Goal: Task Accomplishment & Management: Use online tool/utility

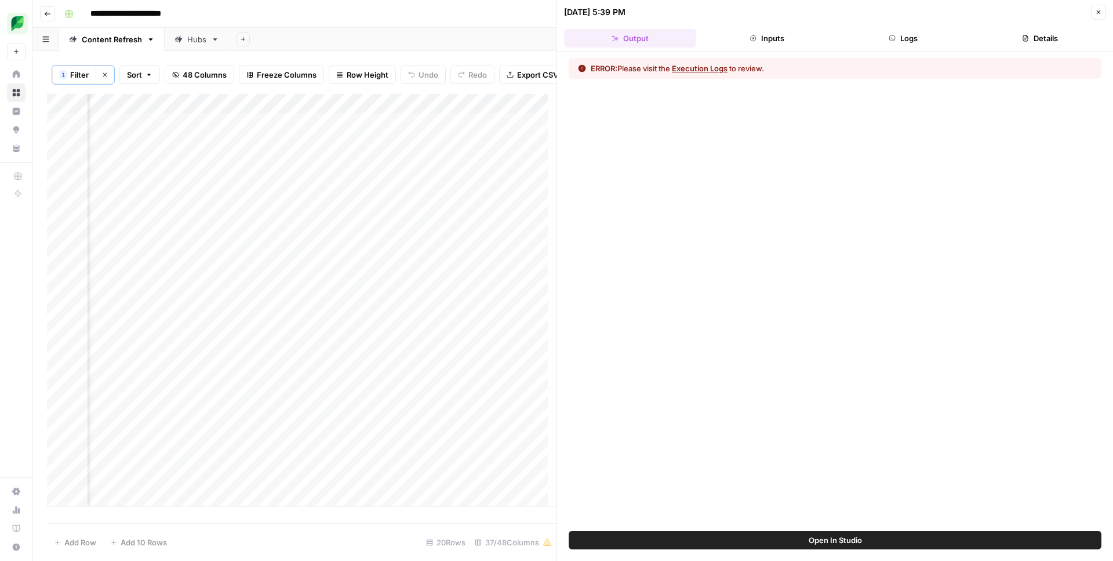
click at [928, 34] on button "Logs" at bounding box center [904, 38] width 132 height 19
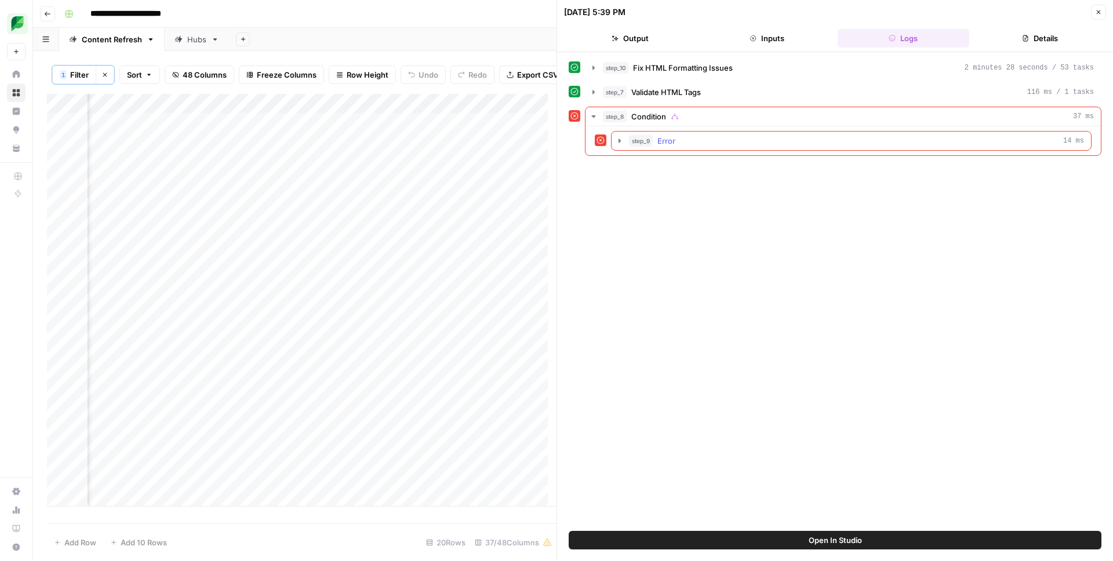
click at [672, 135] on span "Error" at bounding box center [667, 141] width 18 height 12
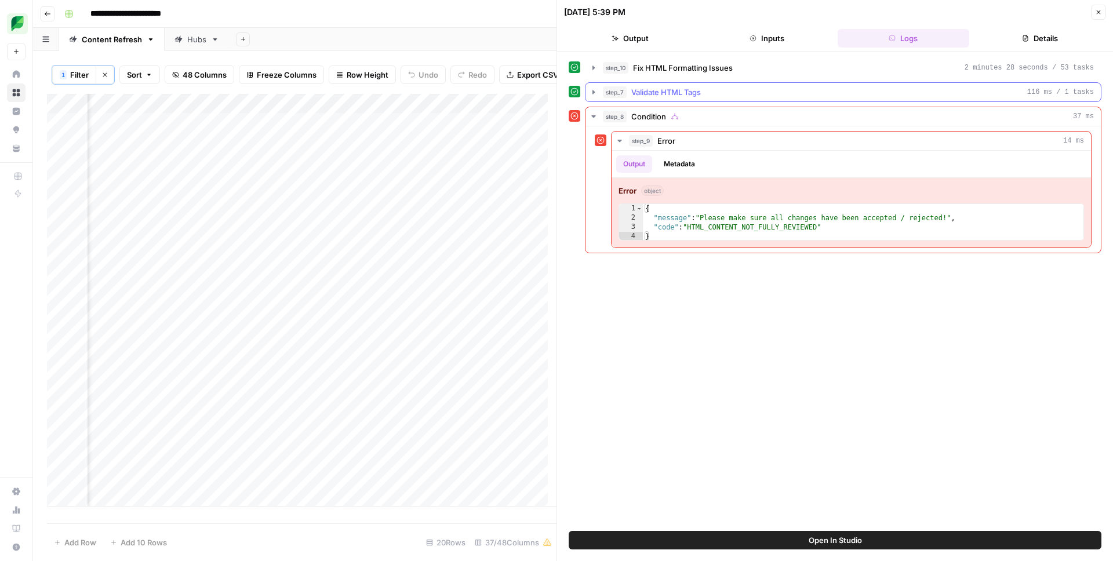
click at [661, 96] on span "Validate HTML Tags" at bounding box center [667, 92] width 70 height 12
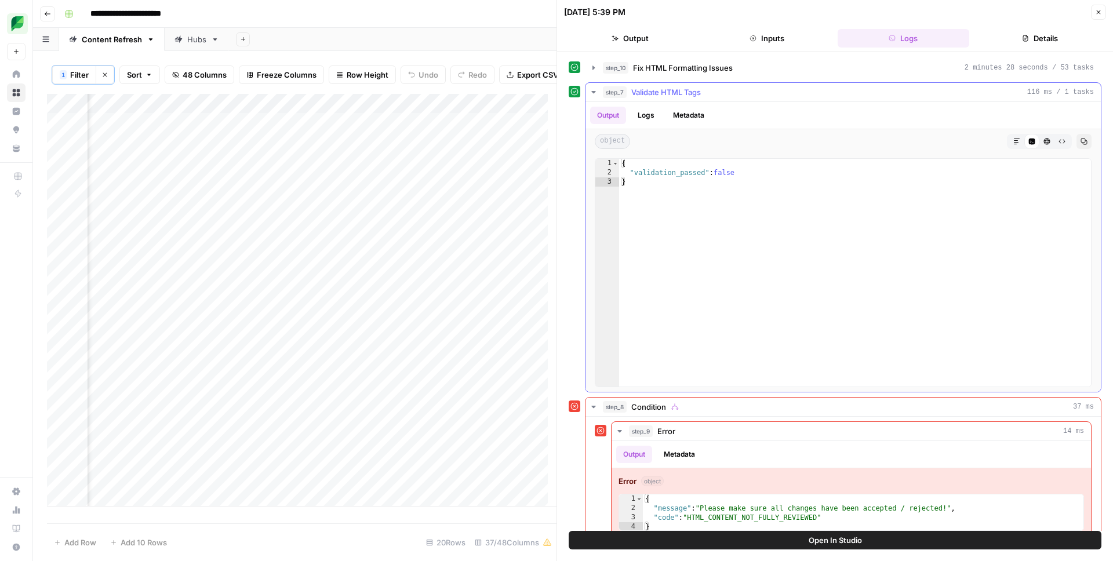
type textarea "*"
click at [690, 179] on div "{ "validation_passed" : false }" at bounding box center [855, 282] width 472 height 246
click at [675, 68] on span "Fix HTML Formatting Issues" at bounding box center [683, 68] width 100 height 12
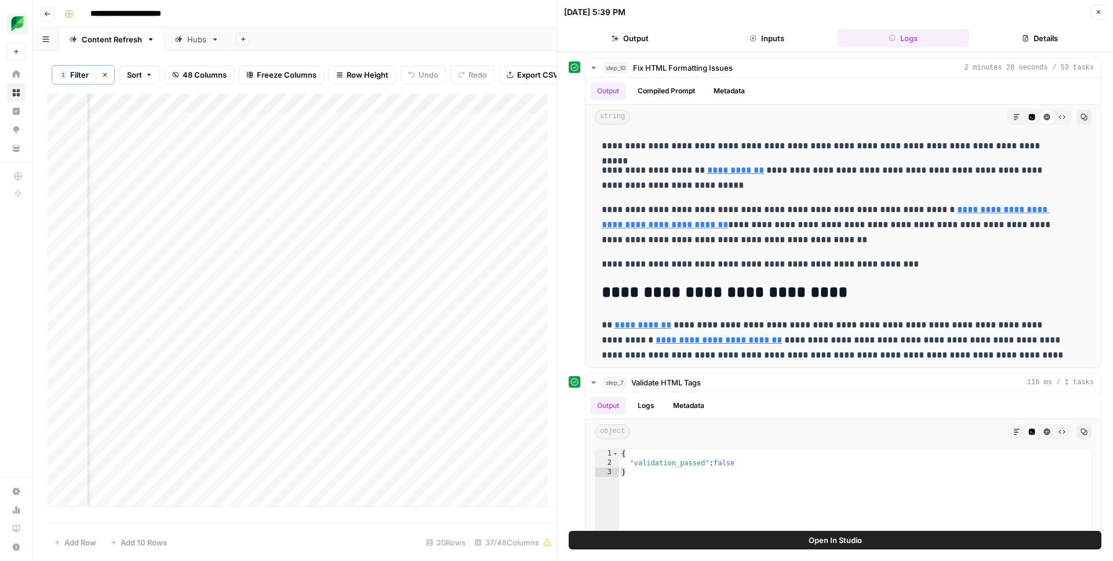
scroll to position [1, 2427]
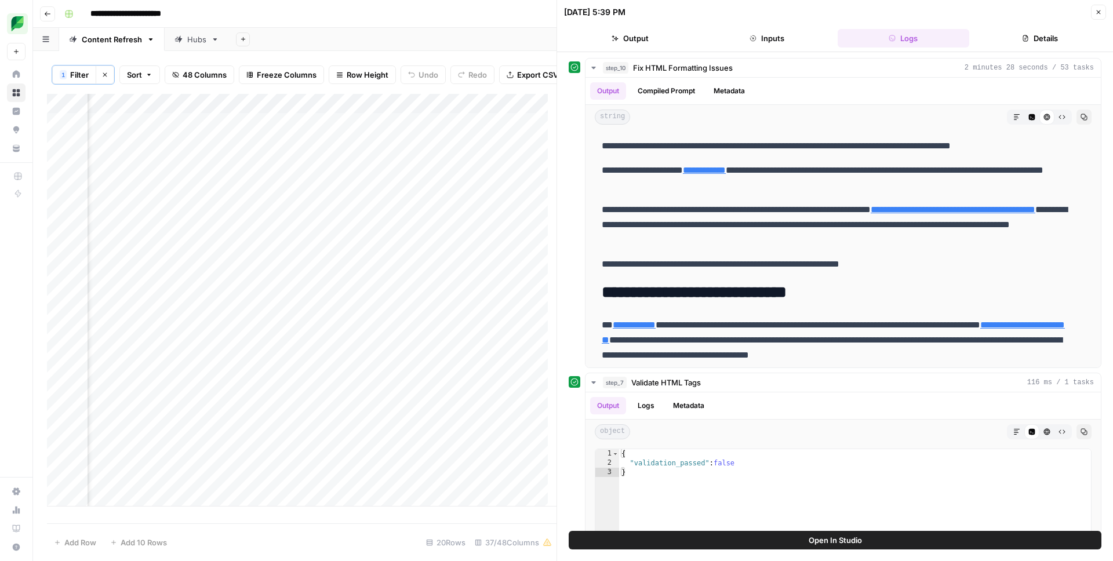
click at [767, 36] on button "Inputs" at bounding box center [767, 38] width 132 height 19
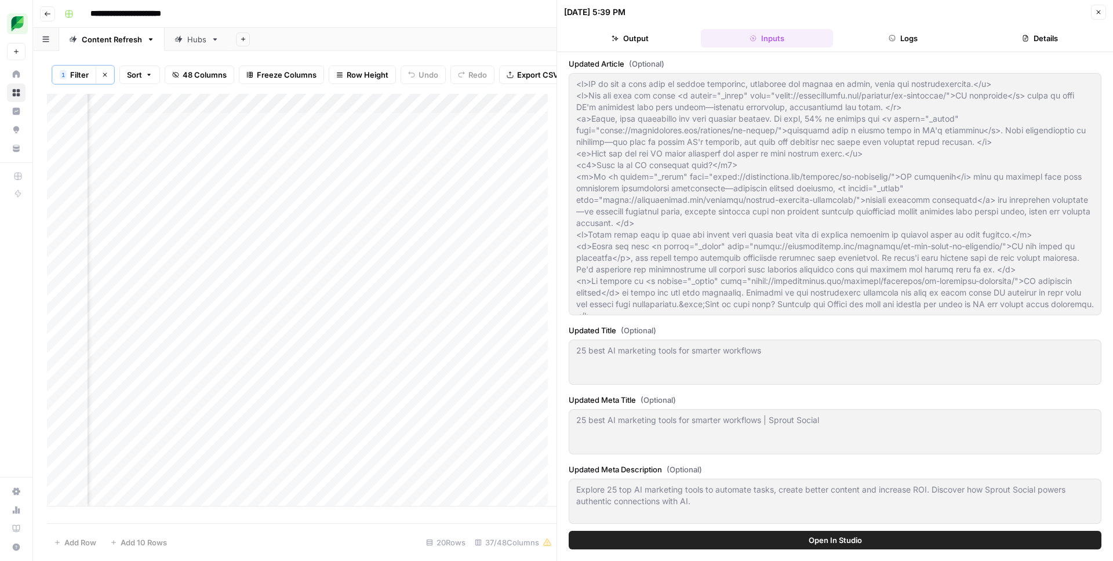
click at [634, 40] on button "Output" at bounding box center [630, 38] width 132 height 19
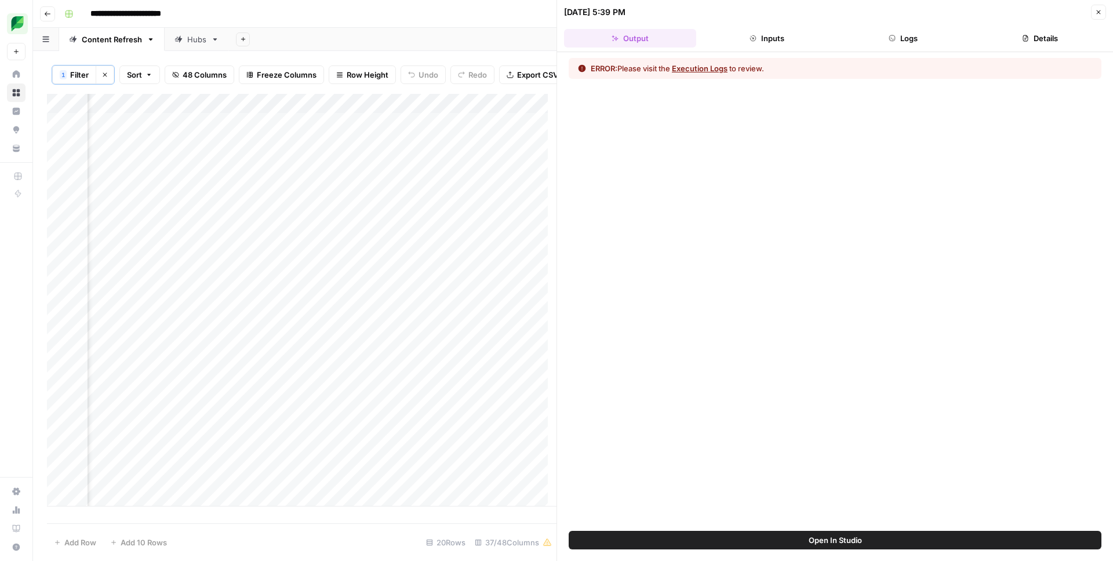
click at [772, 38] on button "Inputs" at bounding box center [767, 38] width 132 height 19
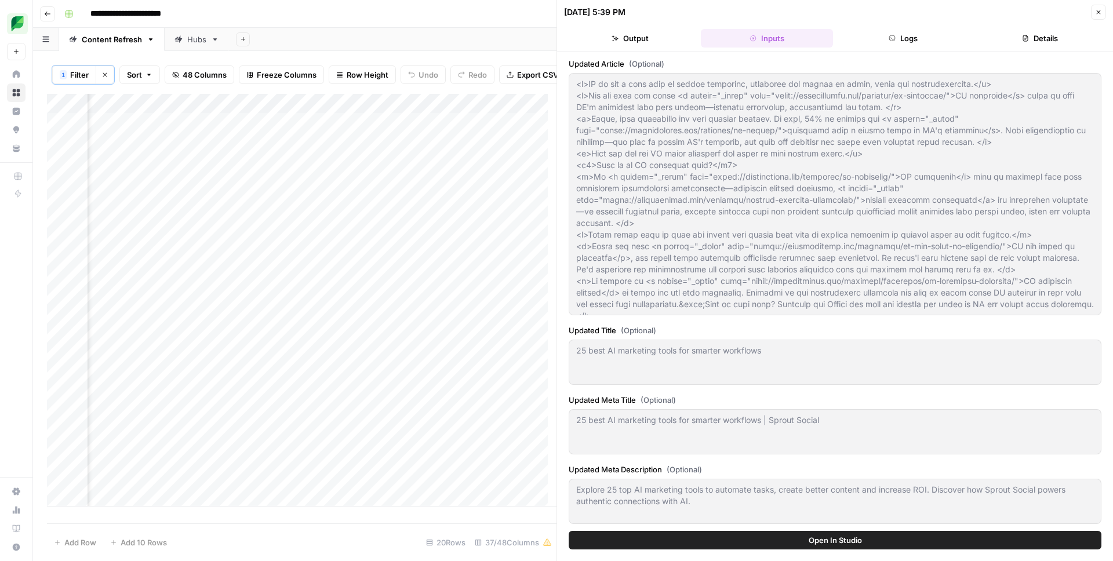
scroll to position [1, 2284]
click at [245, 115] on div "Add Column" at bounding box center [302, 304] width 510 height 421
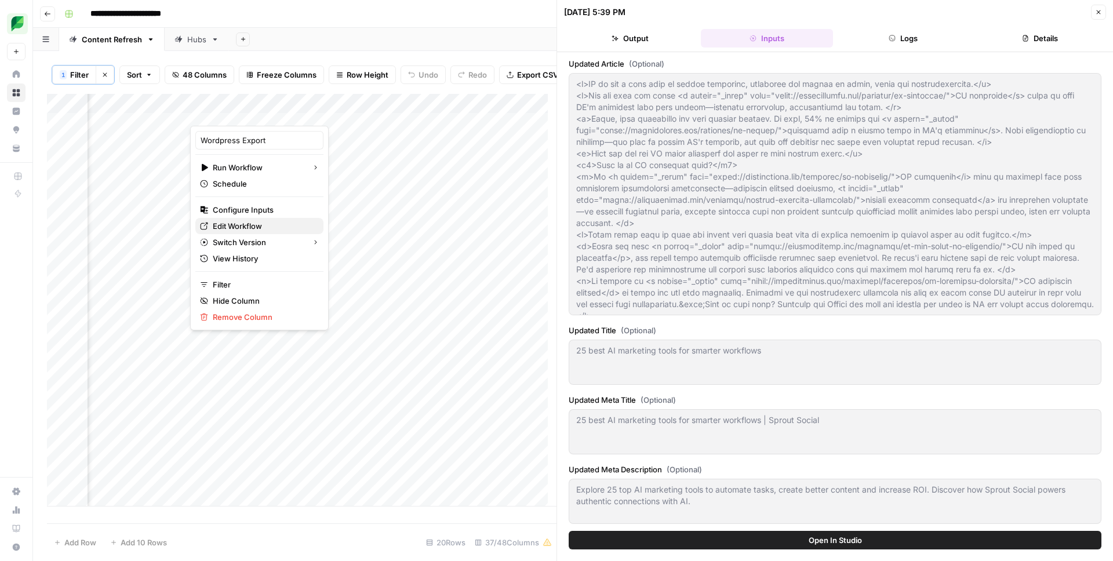
click at [251, 227] on span "Edit Workflow" at bounding box center [263, 226] width 101 height 12
